Goal: Navigation & Orientation: Find specific page/section

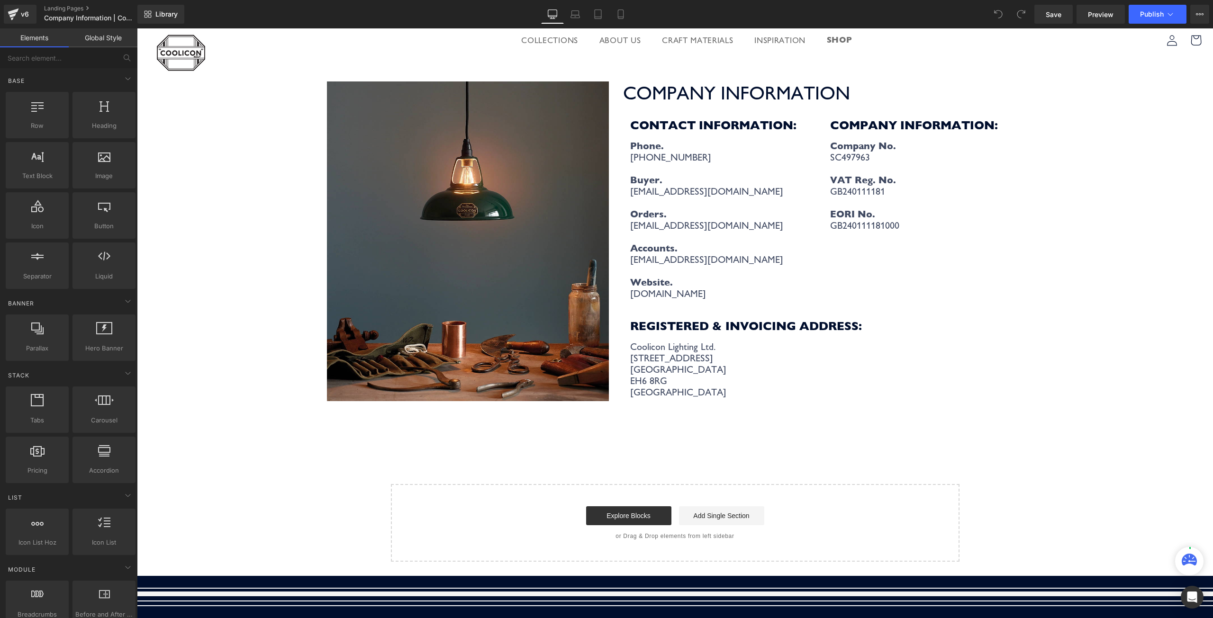
scroll to position [237, 0]
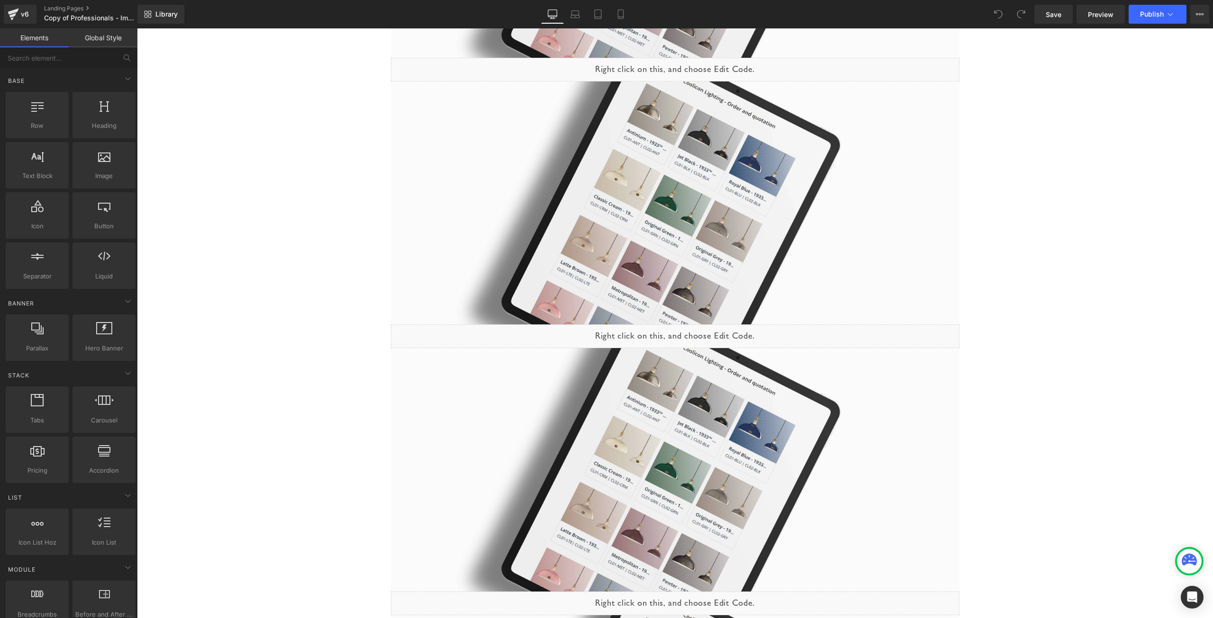
scroll to position [2986, 0]
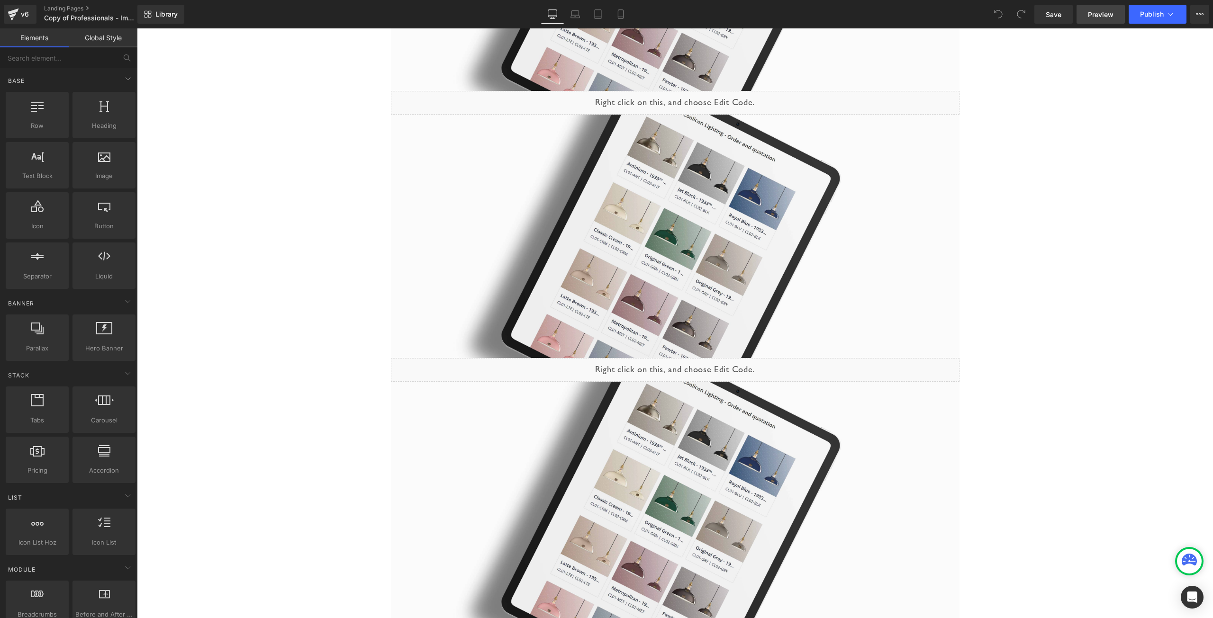
click at [1083, 22] on link "Preview" at bounding box center [1101, 14] width 48 height 19
click at [25, 16] on div "v6" at bounding box center [25, 14] width 12 height 12
